Goal: Book appointment/travel/reservation

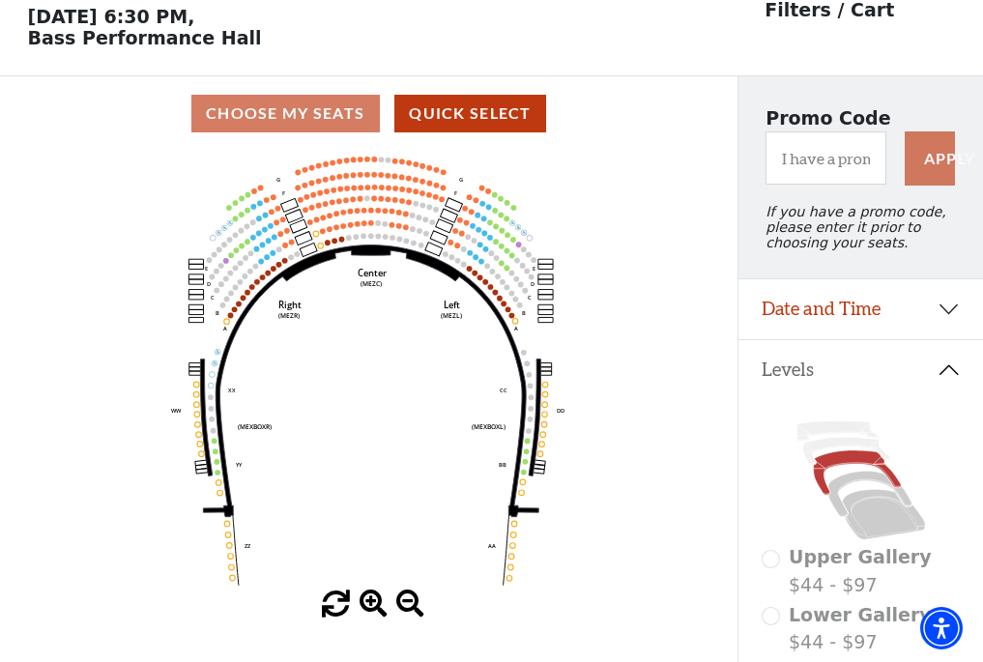
scroll to position [90, 0]
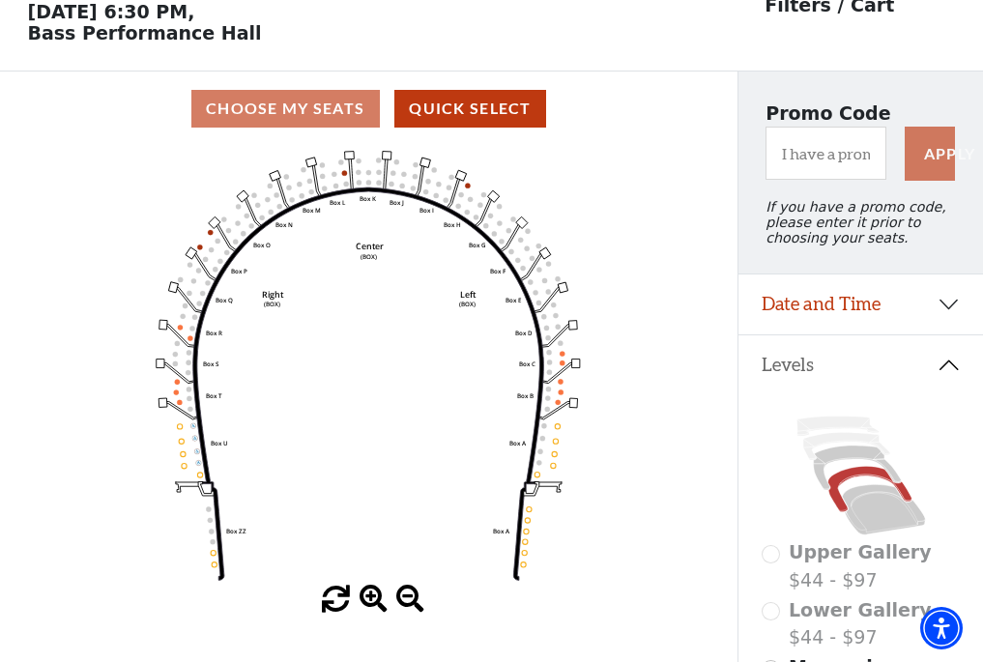
scroll to position [90, 0]
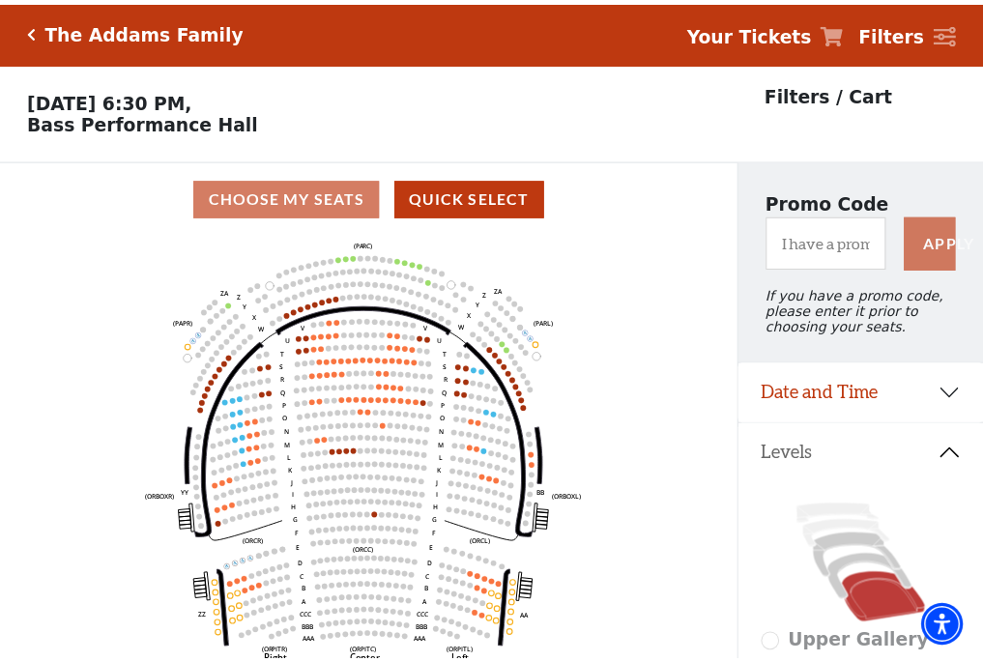
scroll to position [90, 0]
